Goal: Communication & Community: Connect with others

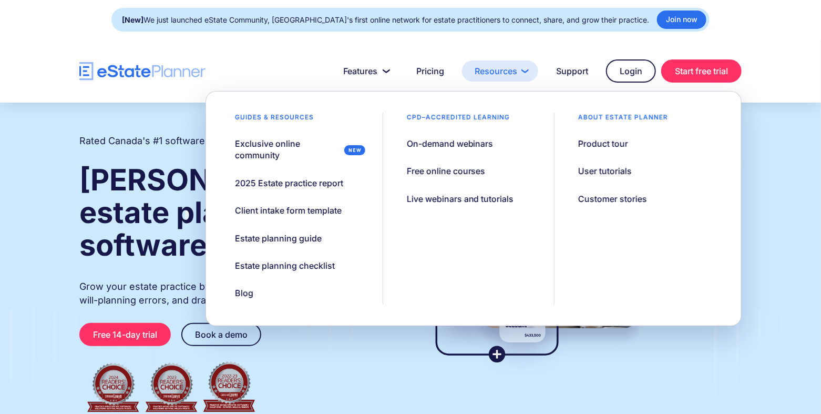
click at [503, 71] on link "Resources" at bounding box center [500, 70] width 76 height 21
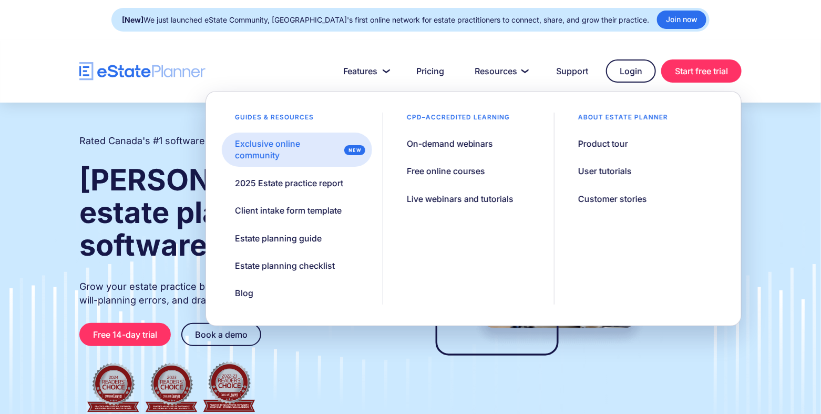
click at [289, 158] on div "Exclusive online community" at bounding box center [287, 150] width 105 height 24
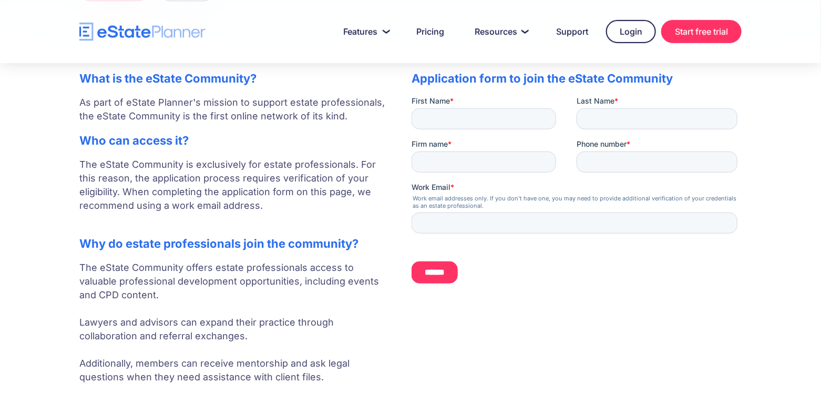
scroll to position [248, 0]
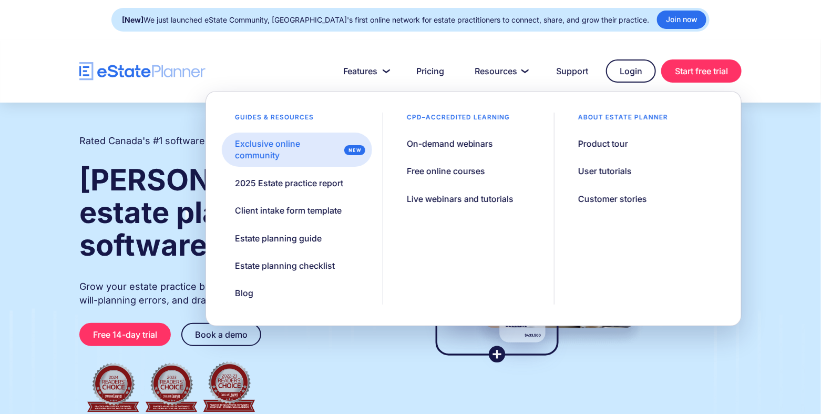
click at [314, 156] on div "Exclusive online community" at bounding box center [287, 150] width 105 height 24
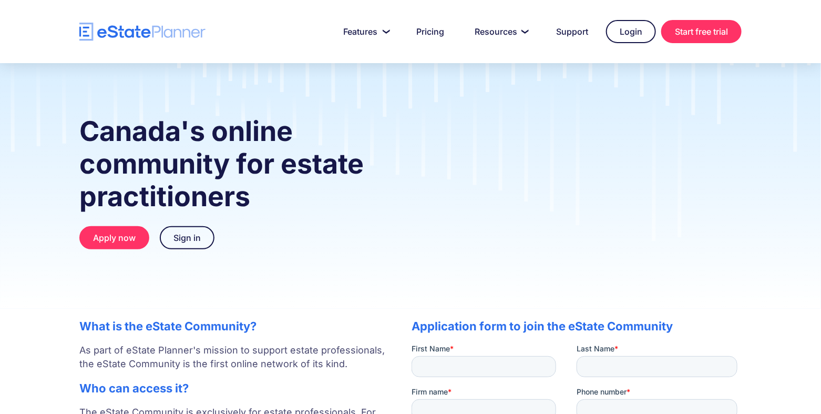
click at [308, 96] on div "Canada's online community for estate practitioners Apply now Sign in" at bounding box center [410, 185] width 821 height 245
